Goal: Information Seeking & Learning: Learn about a topic

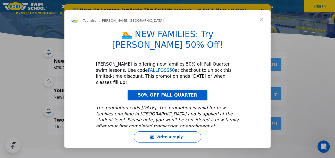
click at [259, 20] on span "Close" at bounding box center [261, 19] width 19 height 19
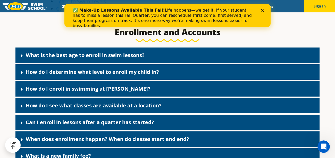
click at [81, 56] on link "What is the best age to enroll in swim lessons?" at bounding box center [85, 55] width 119 height 7
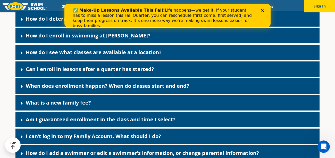
scroll to position [278, 0]
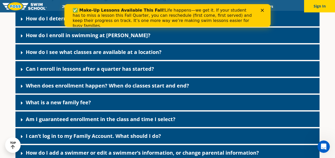
click at [36, 100] on link "What is a new family fee?" at bounding box center [58, 102] width 65 height 7
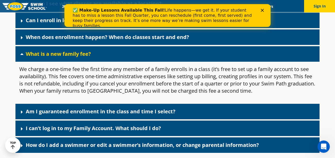
scroll to position [327, 0]
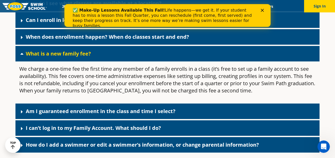
click at [91, 113] on link "Am I guaranteed enrollment in the class and time I select?" at bounding box center [101, 110] width 150 height 7
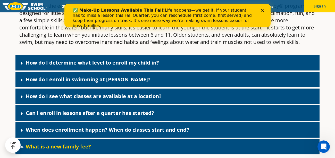
scroll to position [233, 0]
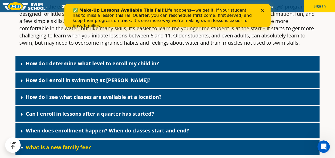
click at [262, 11] on polygon "Close" at bounding box center [262, 10] width 3 height 3
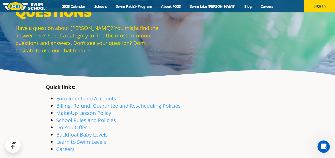
scroll to position [29, 0]
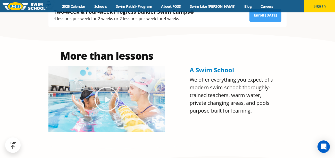
scroll to position [161, 0]
